Goal: Navigation & Orientation: Find specific page/section

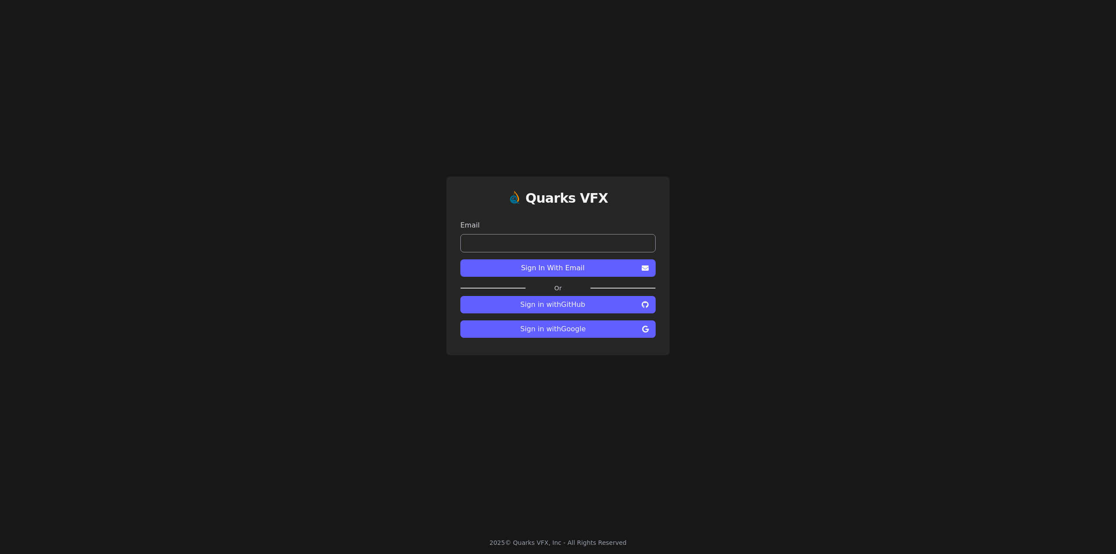
click at [639, 303] on button "Sign in with GitHub" at bounding box center [557, 304] width 195 height 17
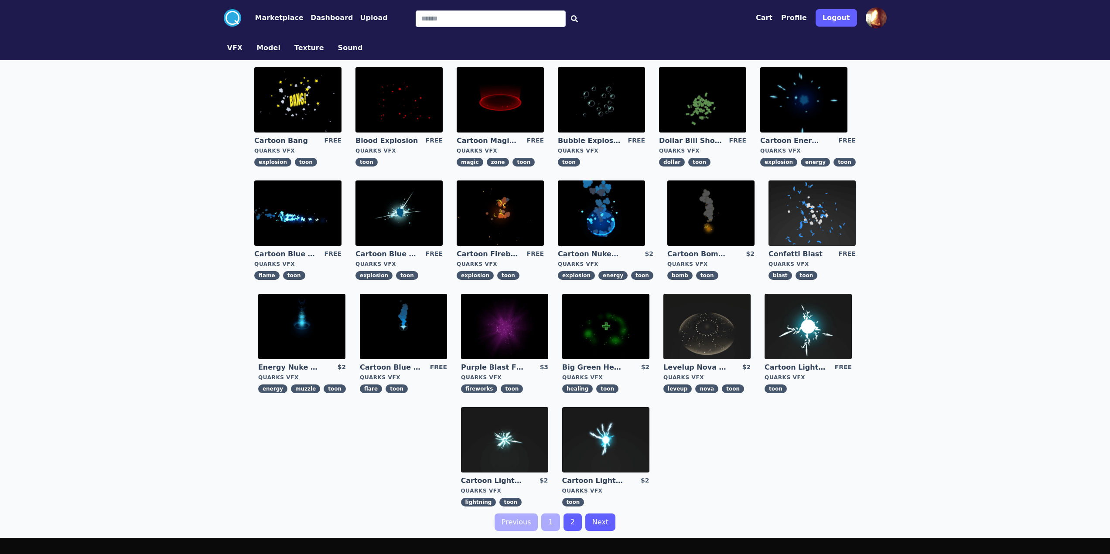
click at [520, 225] on img at bounding box center [500, 213] width 87 height 65
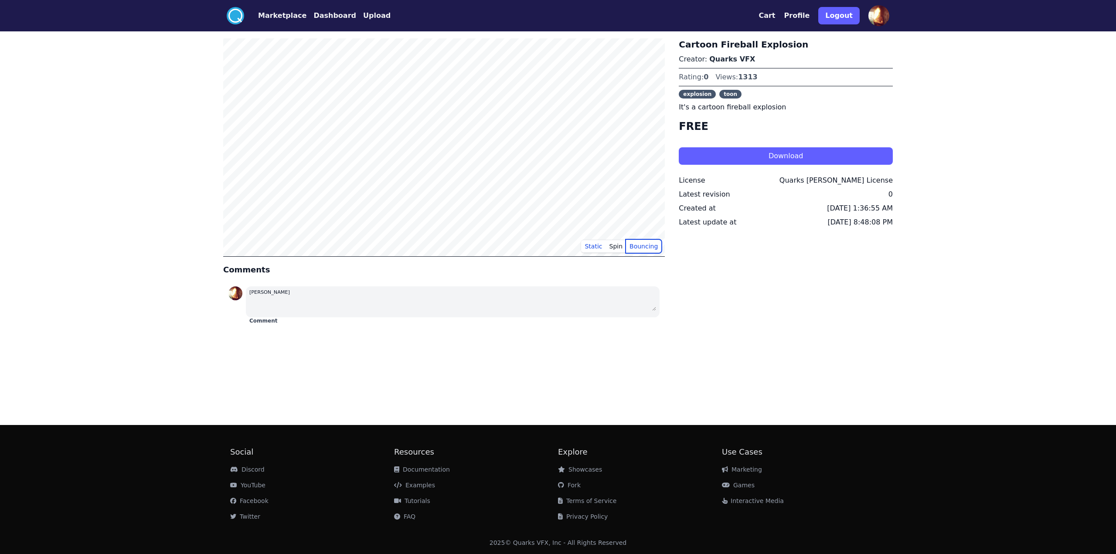
click at [639, 250] on button "Bouncing" at bounding box center [643, 246] width 35 height 13
click at [619, 249] on button "Spin" at bounding box center [616, 246] width 20 height 13
click at [648, 250] on button "Bouncing" at bounding box center [643, 246] width 35 height 13
click at [590, 250] on button "Static" at bounding box center [593, 246] width 24 height 13
click at [623, 245] on button "Spin" at bounding box center [616, 246] width 20 height 13
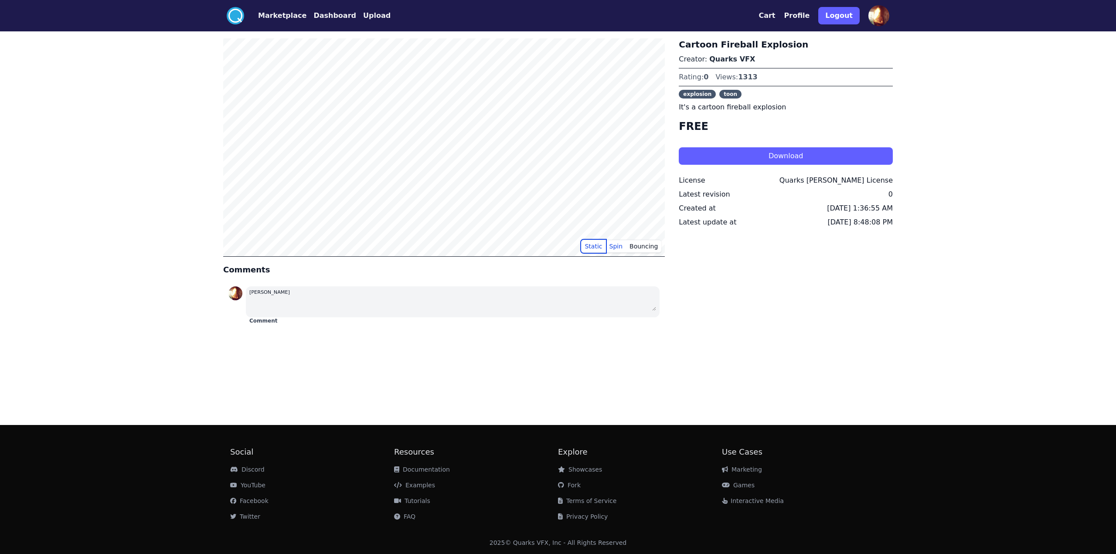
click at [596, 246] on button "Static" at bounding box center [593, 246] width 24 height 13
click at [730, 61] on link "Quarks VFX" at bounding box center [732, 59] width 46 height 8
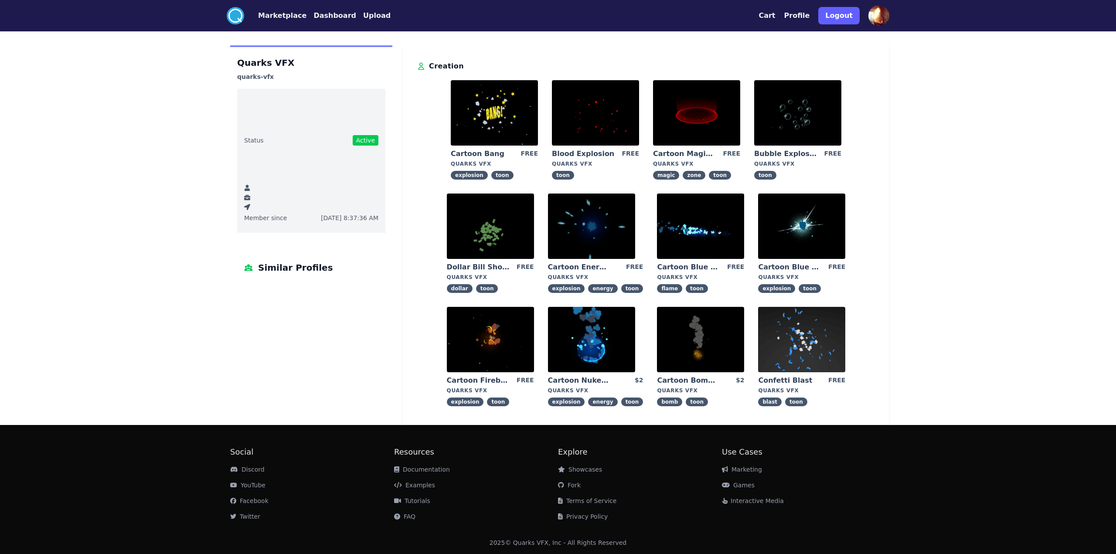
click at [809, 225] on img at bounding box center [801, 226] width 87 height 65
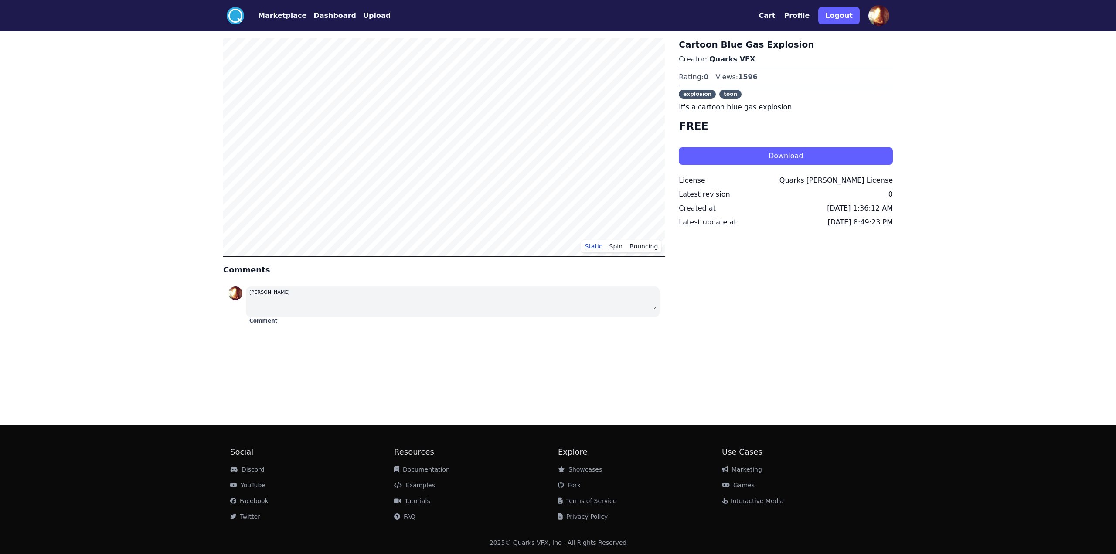
click at [282, 13] on button "Marketplace" at bounding box center [282, 15] width 48 height 10
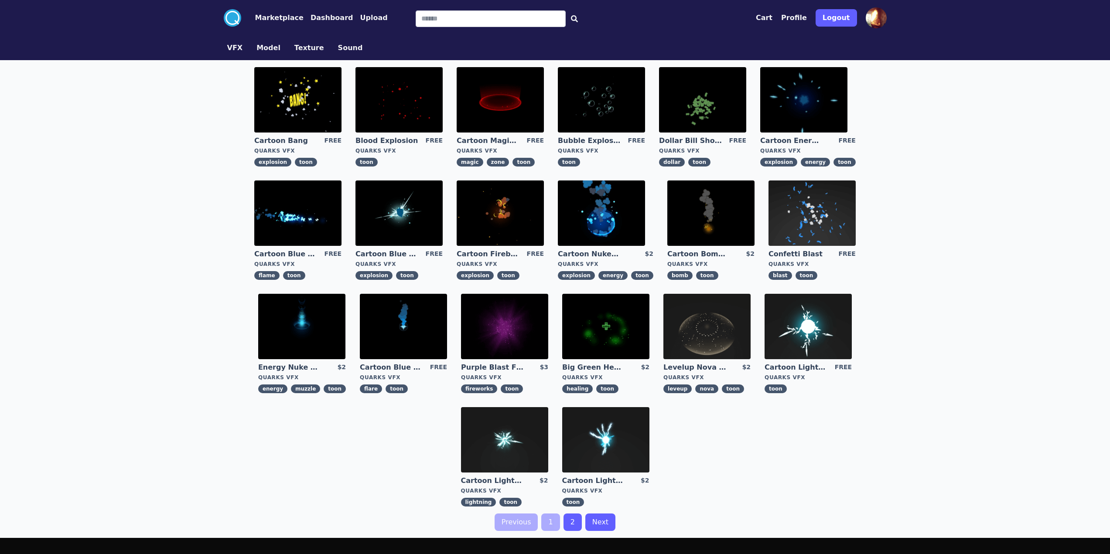
click at [317, 18] on button "Dashboard" at bounding box center [331, 18] width 43 height 10
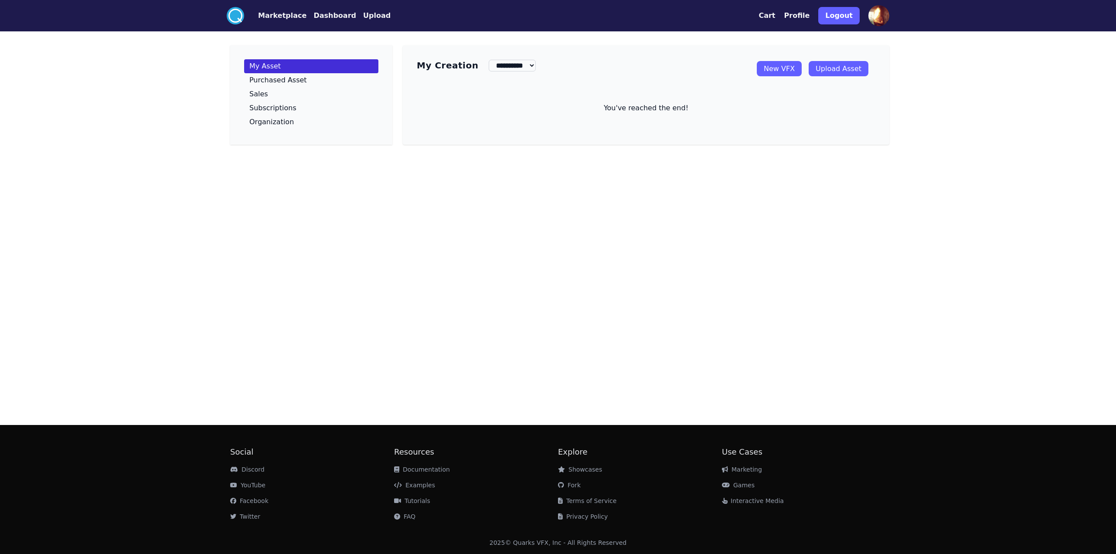
click at [291, 14] on button "Marketplace" at bounding box center [282, 15] width 48 height 10
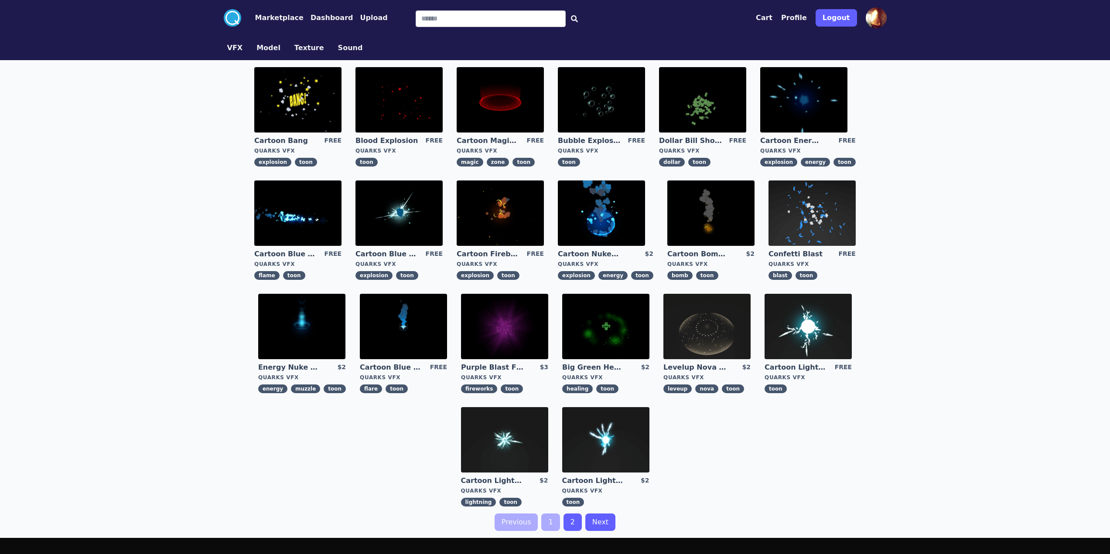
click at [713, 323] on img at bounding box center [706, 326] width 87 height 65
click at [813, 327] on img at bounding box center [807, 326] width 87 height 65
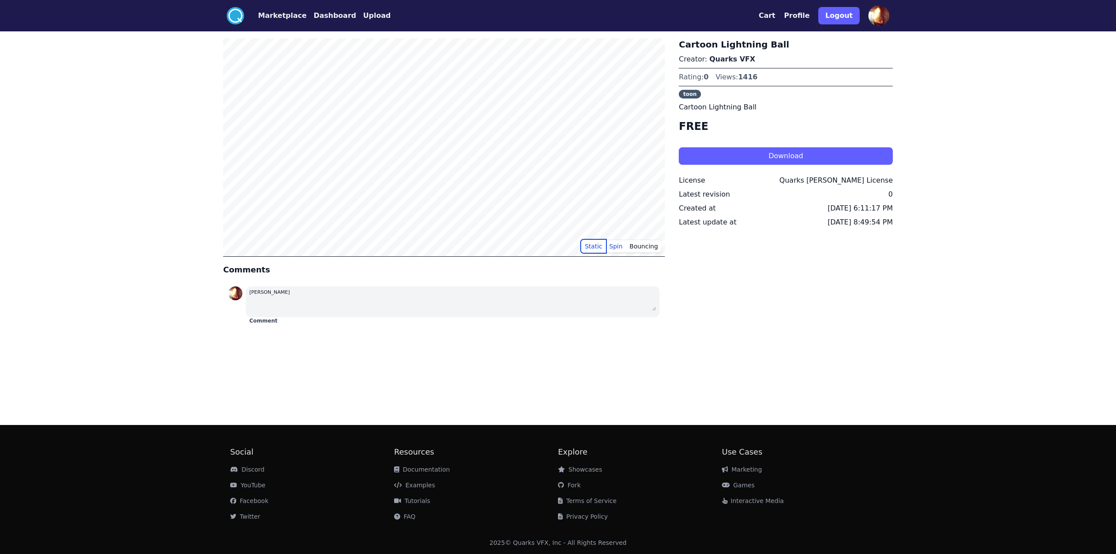
click at [602, 249] on button "Static" at bounding box center [593, 246] width 24 height 13
click at [648, 245] on button "Bouncing" at bounding box center [643, 246] width 35 height 13
click at [595, 244] on button "Static" at bounding box center [593, 246] width 24 height 13
click at [617, 249] on button "Spin" at bounding box center [616, 246] width 20 height 13
click at [597, 247] on button "Static" at bounding box center [593, 246] width 24 height 13
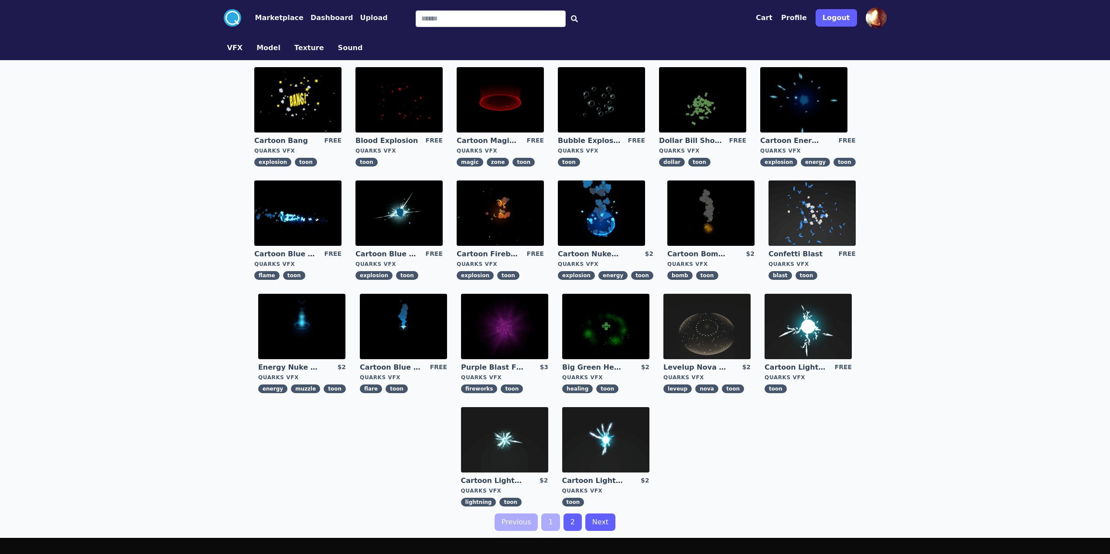
click at [810, 205] on img at bounding box center [811, 213] width 87 height 65
click at [333, 112] on img at bounding box center [297, 99] width 87 height 65
click at [314, 20] on button "Dashboard" at bounding box center [331, 18] width 43 height 10
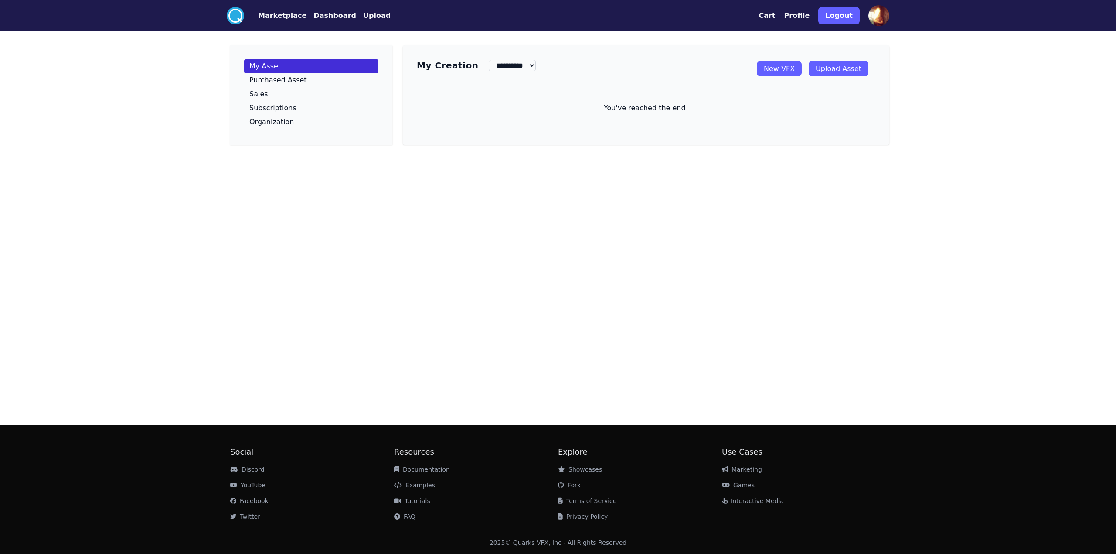
click at [368, 15] on button "Upload" at bounding box center [376, 15] width 27 height 10
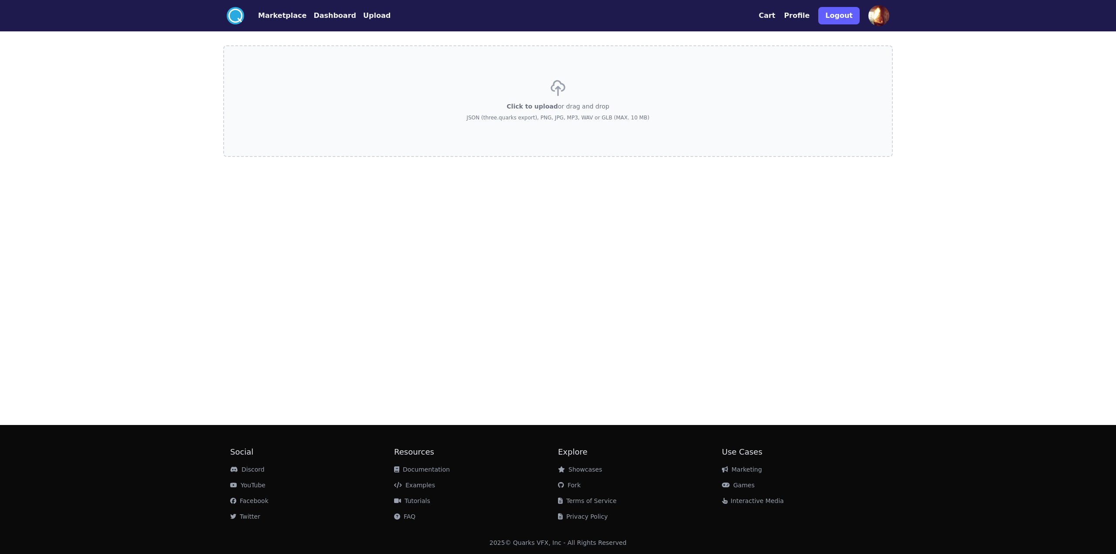
click at [292, 16] on button "Marketplace" at bounding box center [282, 15] width 48 height 10
